Goal: Information Seeking & Learning: Learn about a topic

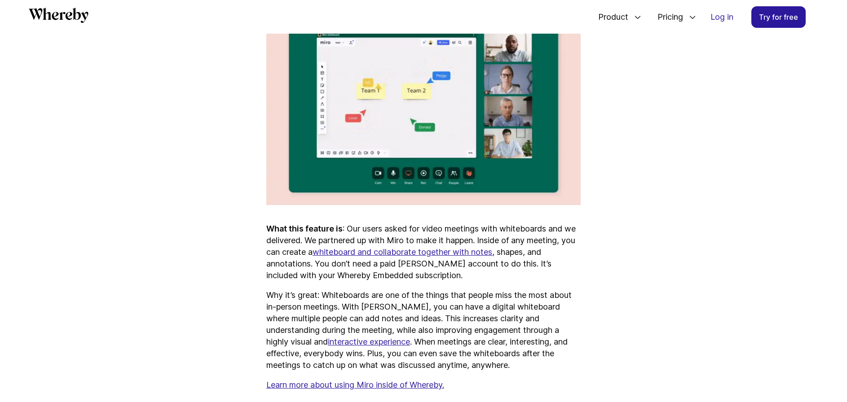
scroll to position [2896, 0]
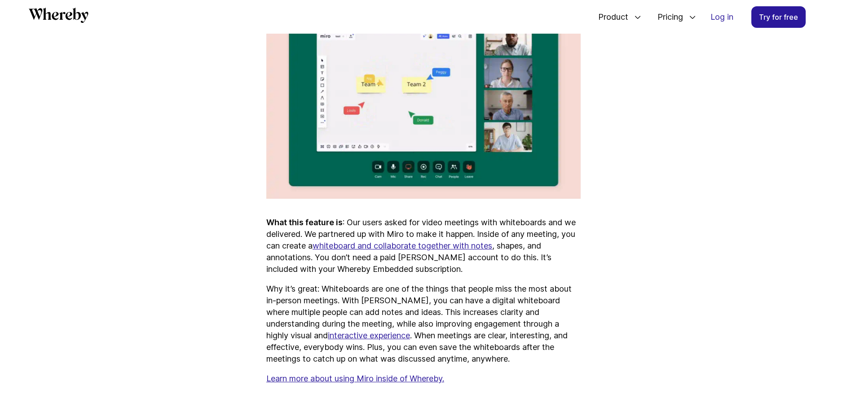
click at [444, 251] on link "whiteboard and collaborate together with notes" at bounding box center [403, 245] width 180 height 9
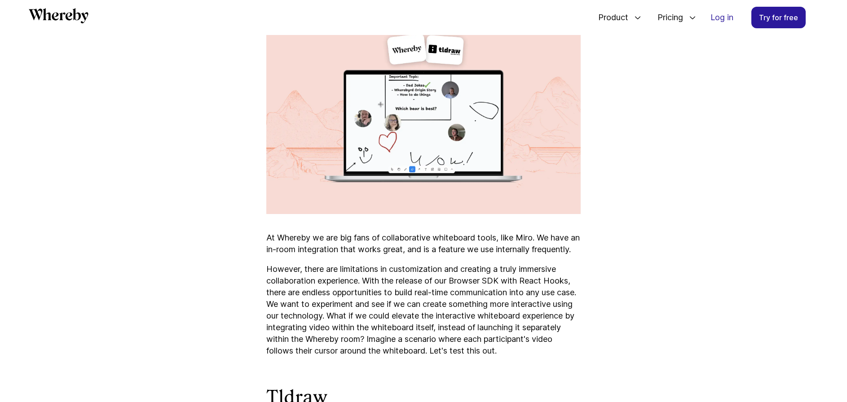
scroll to position [410, 0]
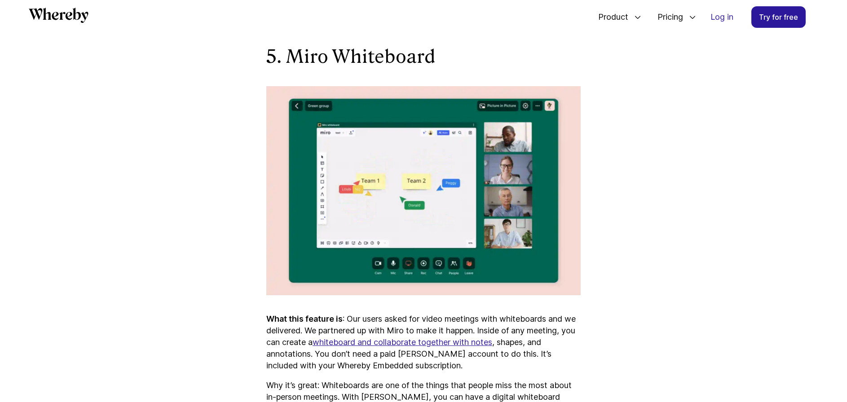
scroll to position [2988, 0]
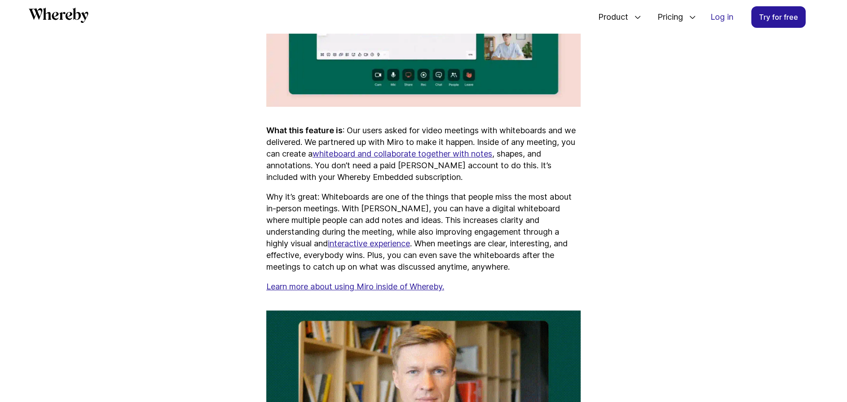
click at [415, 292] on u "Learn more about using Miro inside of Whereby." at bounding box center [355, 286] width 178 height 9
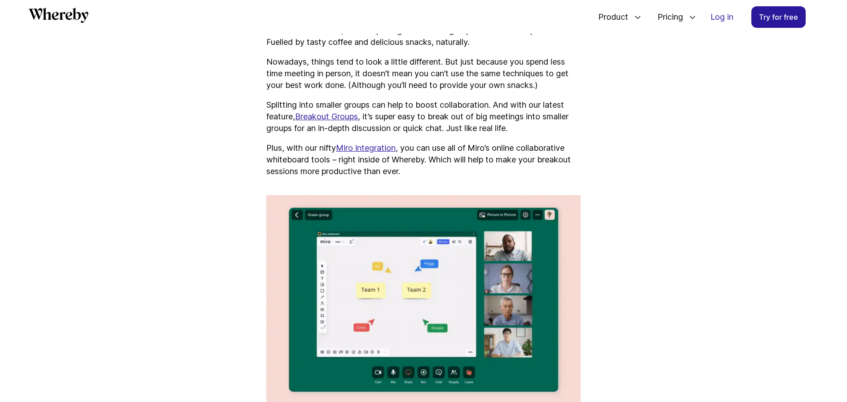
scroll to position [557, 0]
click at [376, 151] on link "Miro integration" at bounding box center [366, 148] width 60 height 9
